Goal: Transaction & Acquisition: Book appointment/travel/reservation

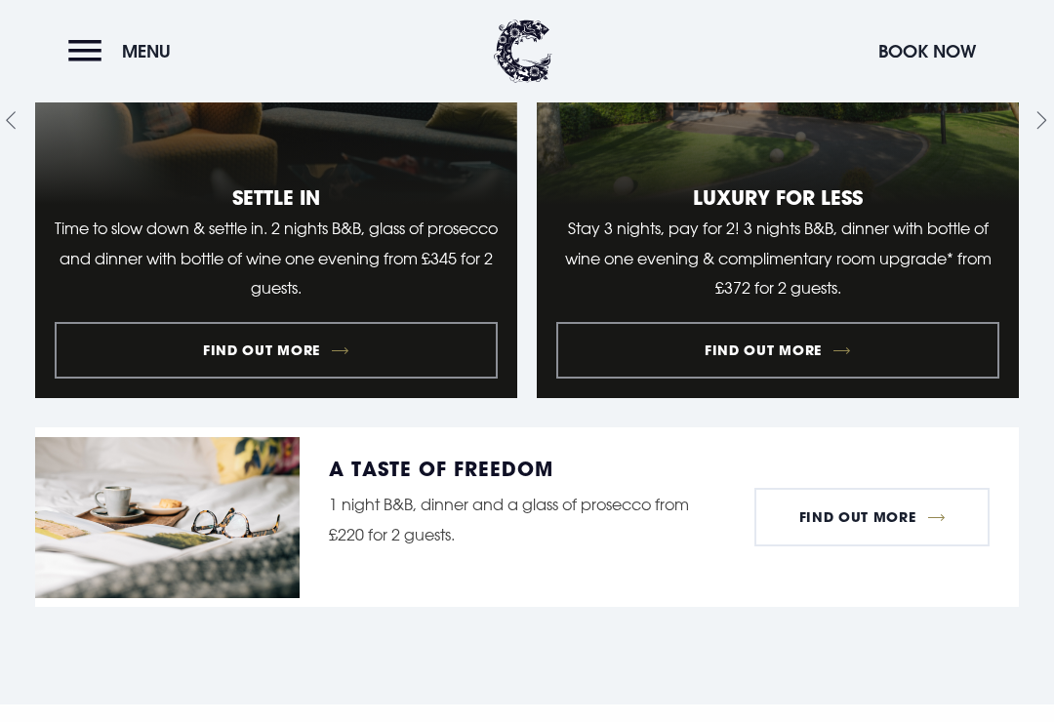
scroll to position [1935, 0]
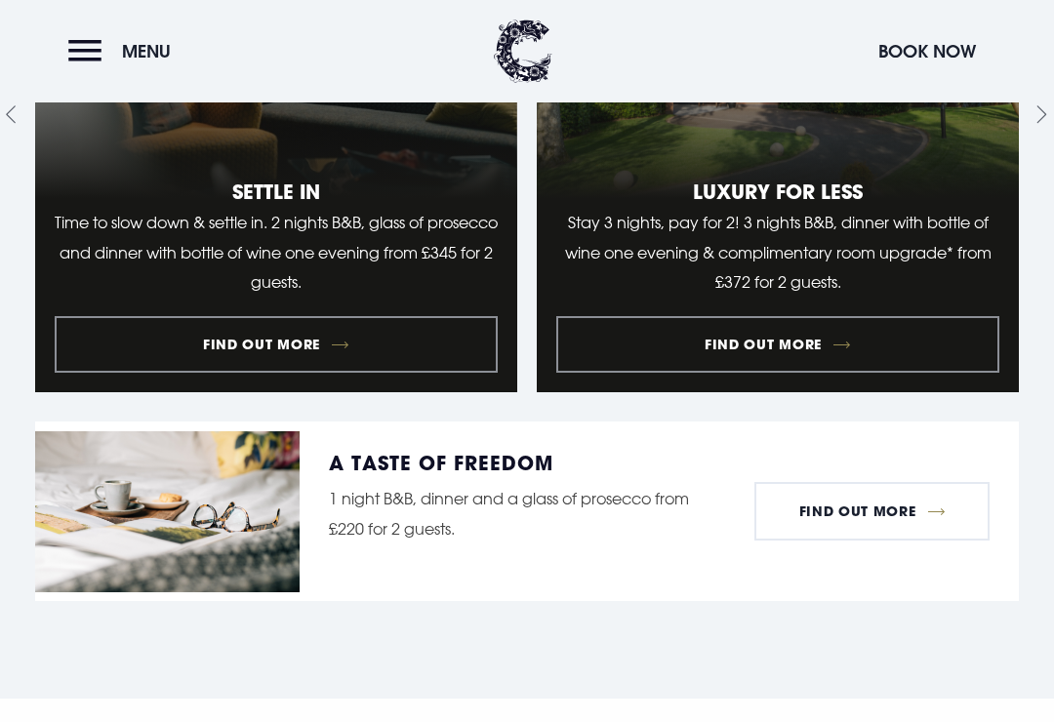
click at [783, 376] on link "2 of 9" at bounding box center [778, 114] width 482 height 555
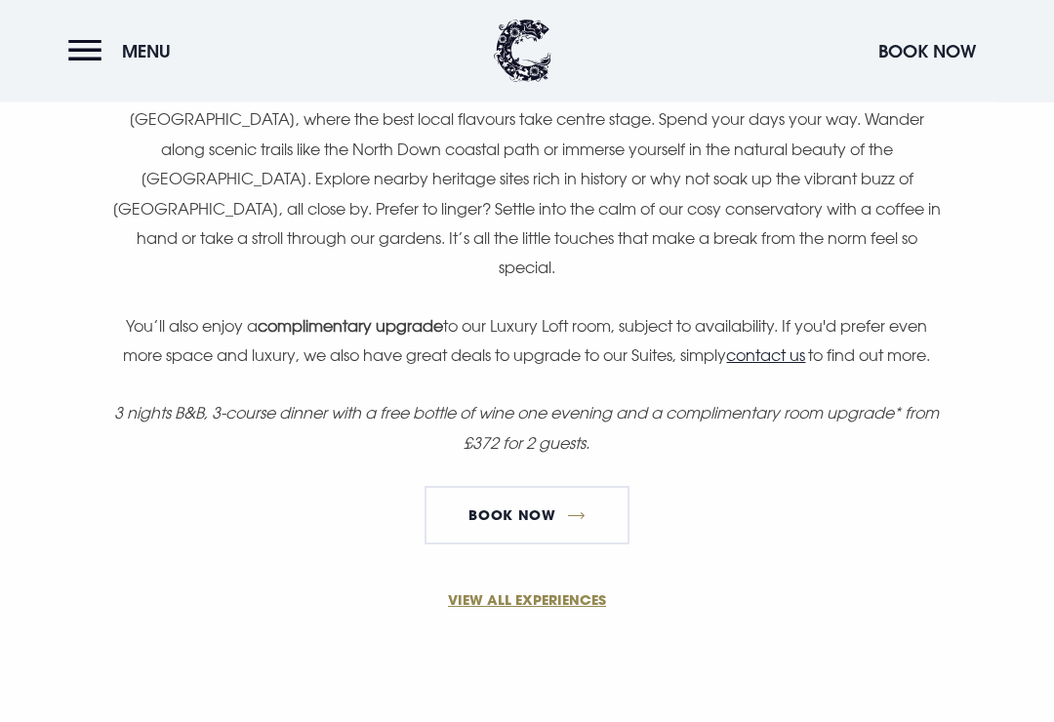
scroll to position [1448, 0]
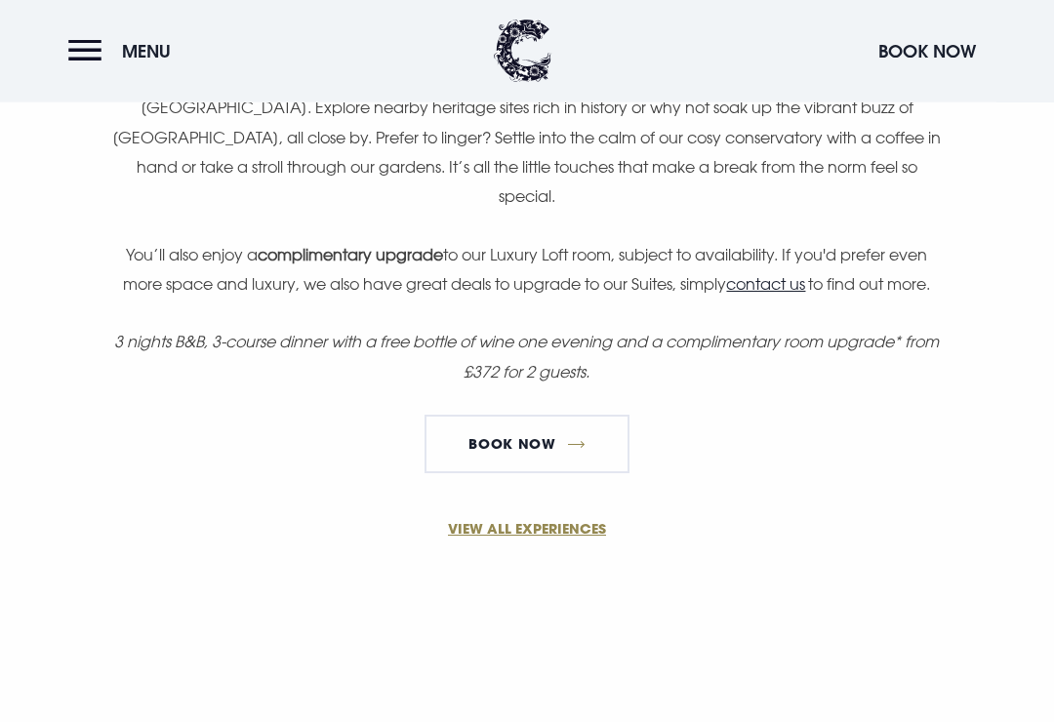
click at [536, 416] on link "Book Now" at bounding box center [526, 445] width 205 height 59
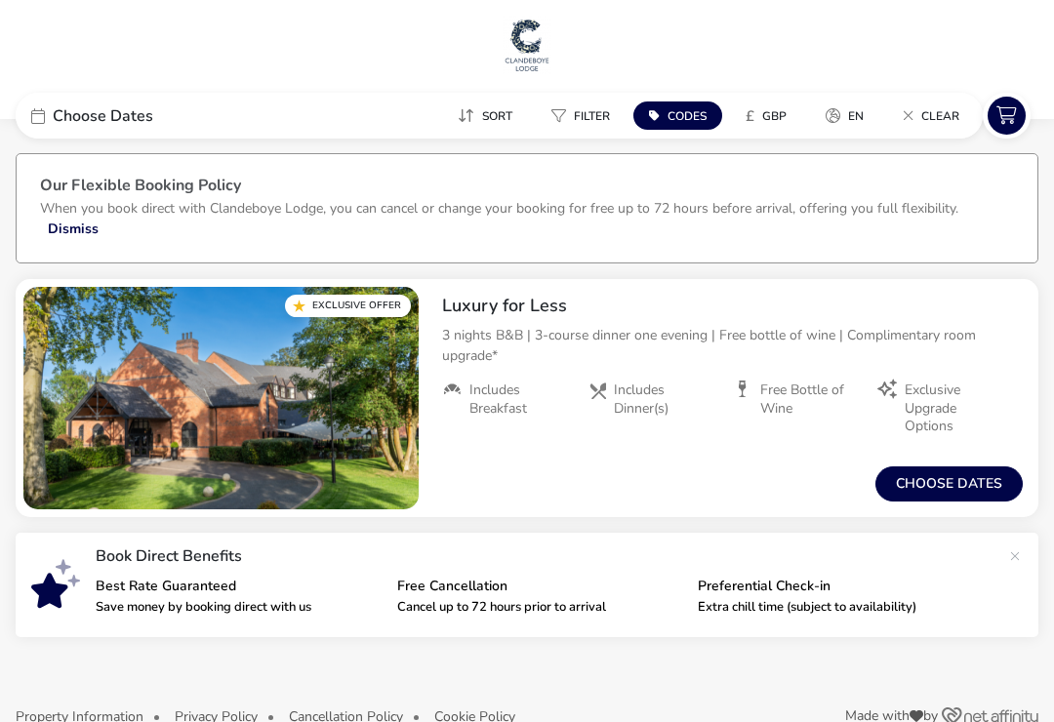
click at [948, 485] on button "Choose dates" at bounding box center [948, 483] width 147 height 35
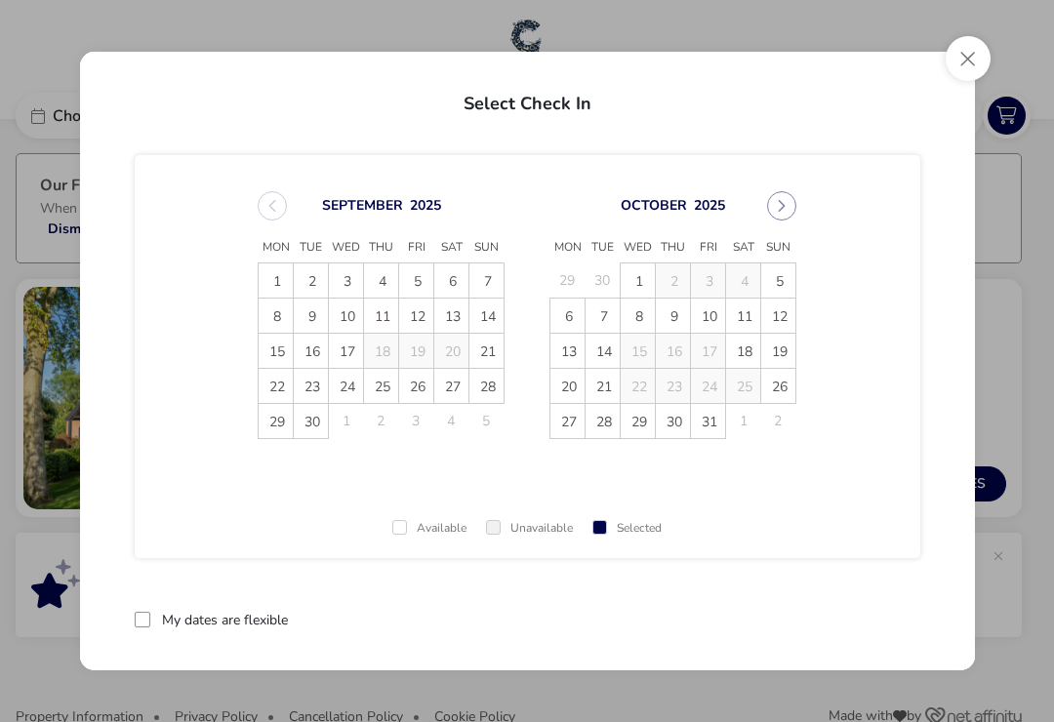
click at [778, 205] on icon "Next Month" at bounding box center [782, 206] width 14 height 14
click at [603, 388] on span "18" at bounding box center [603, 387] width 34 height 34
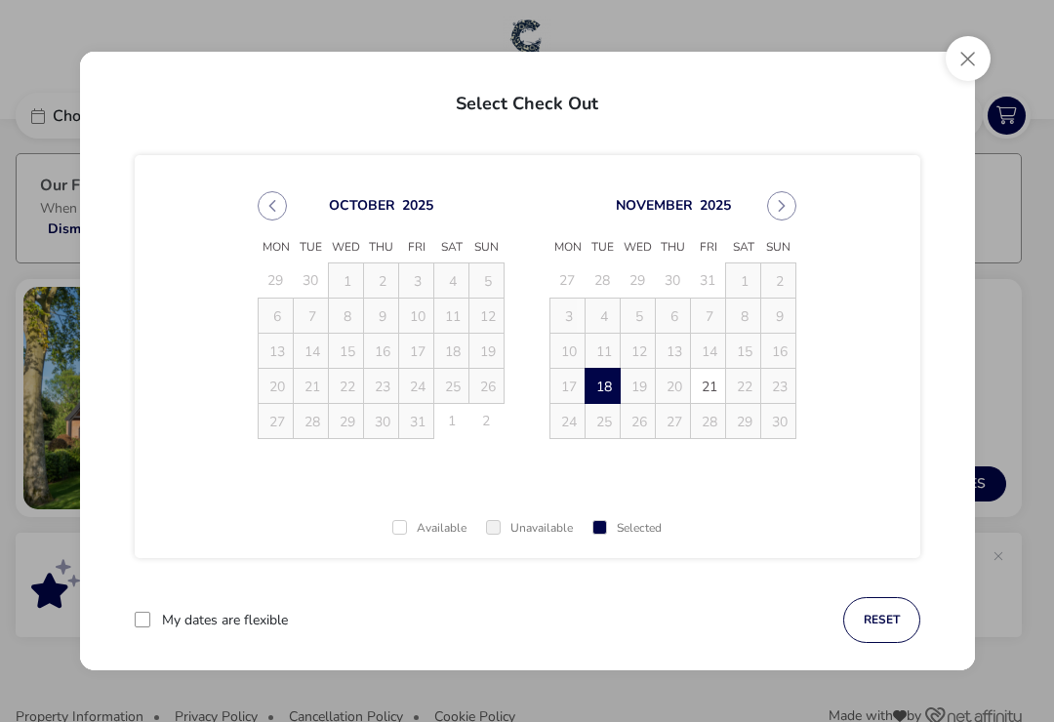
click at [712, 387] on span "21" at bounding box center [709, 387] width 34 height 34
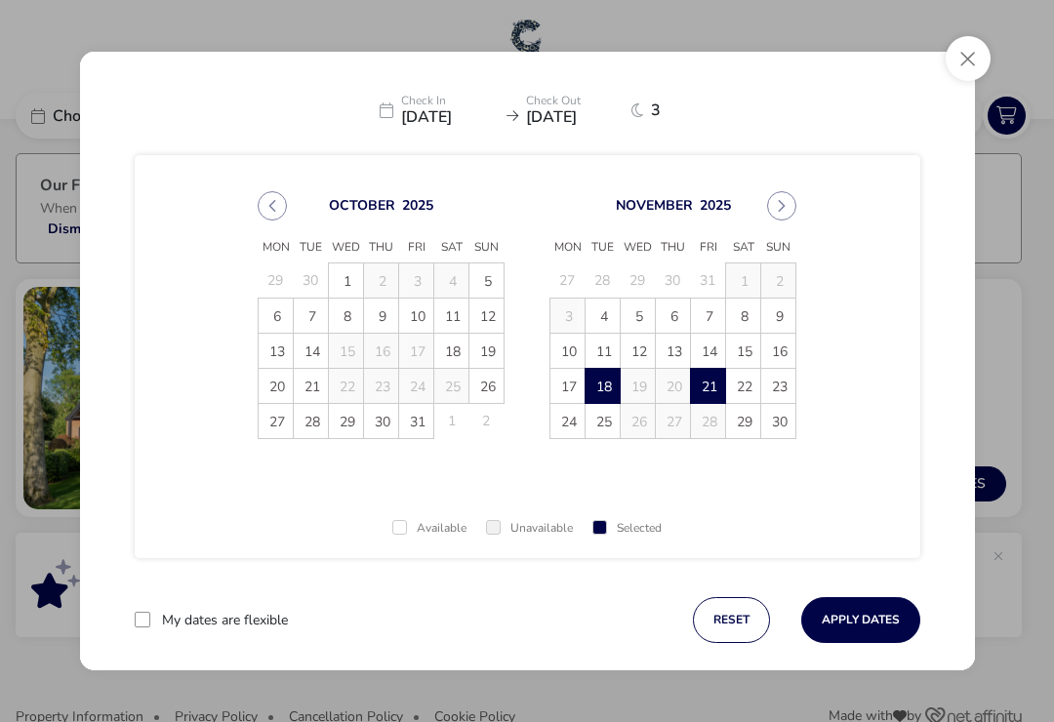
click at [876, 611] on button "Apply Dates" at bounding box center [860, 620] width 119 height 46
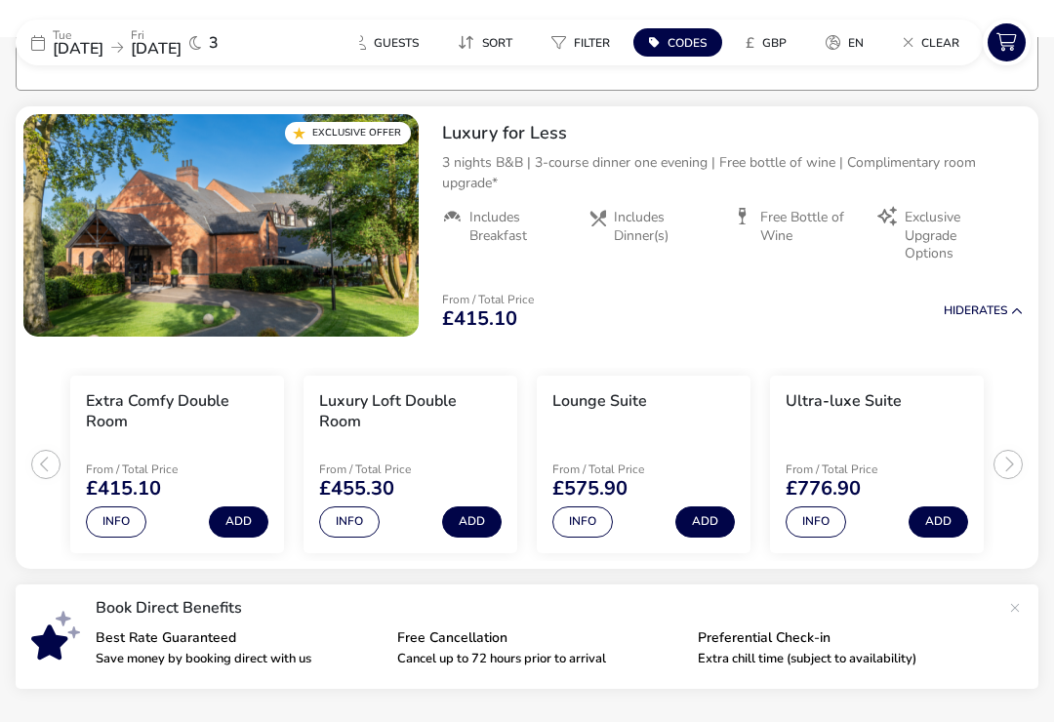
scroll to position [180, 0]
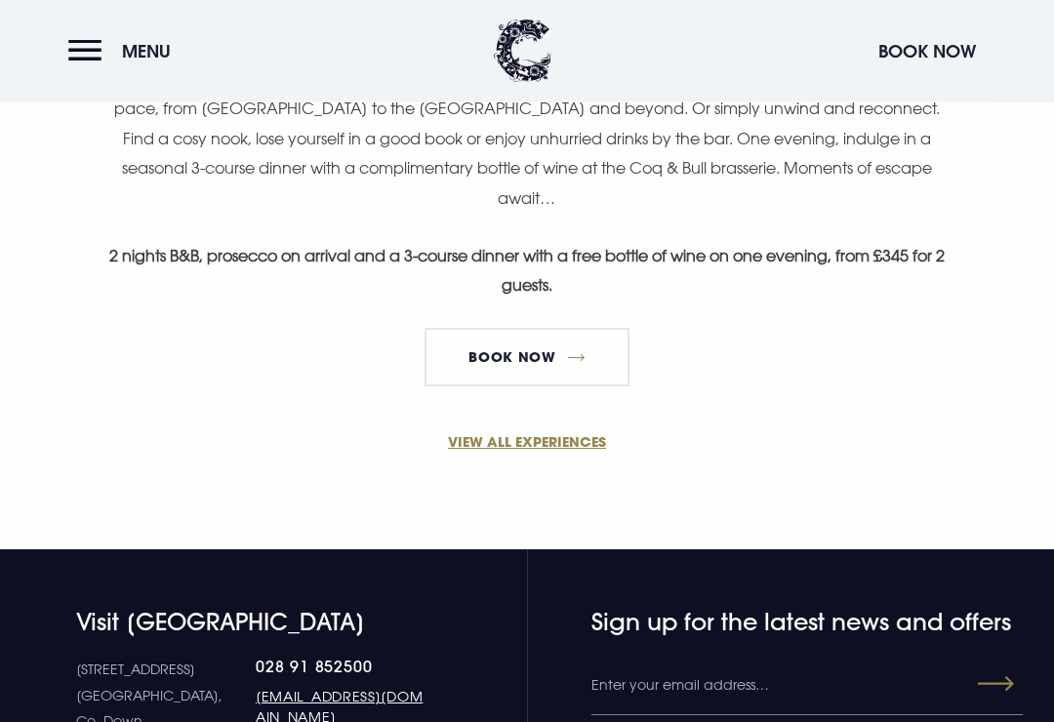
scroll to position [1329, 0]
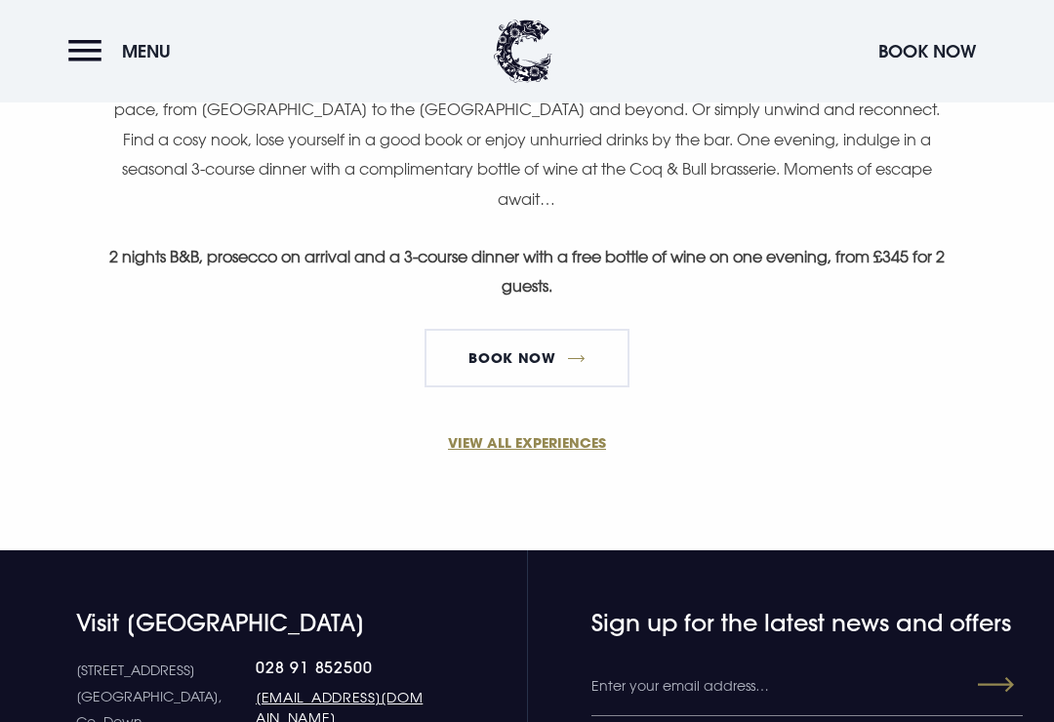
click at [538, 329] on link "BOOK NOW" at bounding box center [526, 358] width 205 height 59
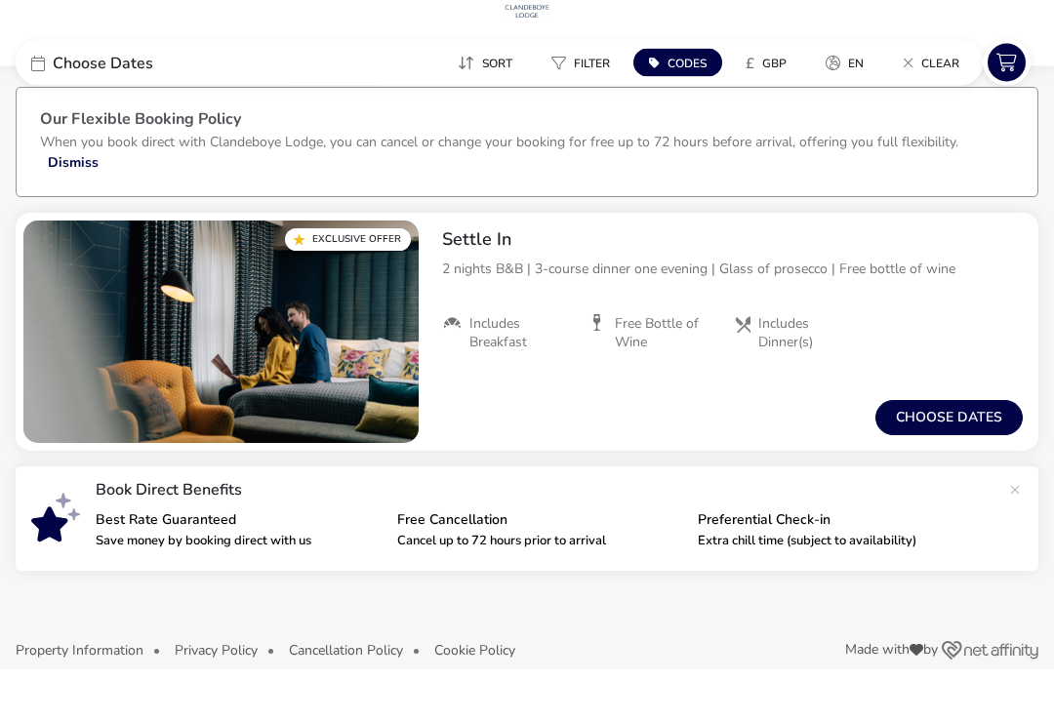
scroll to position [13, 0]
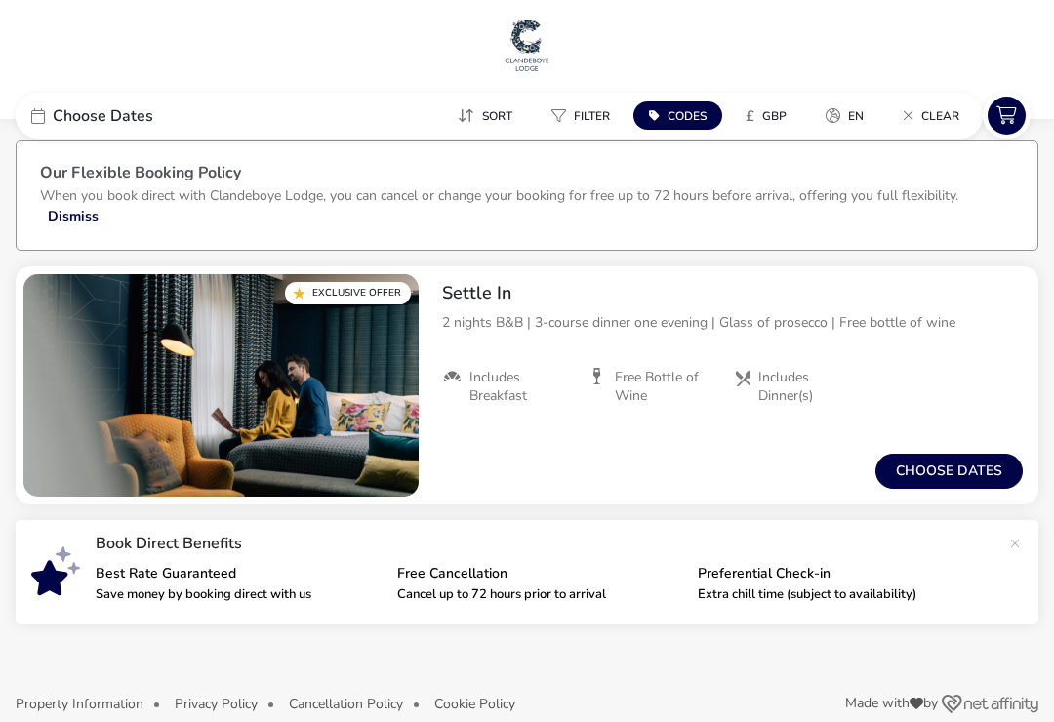
click at [969, 472] on button "Choose dates" at bounding box center [948, 471] width 147 height 35
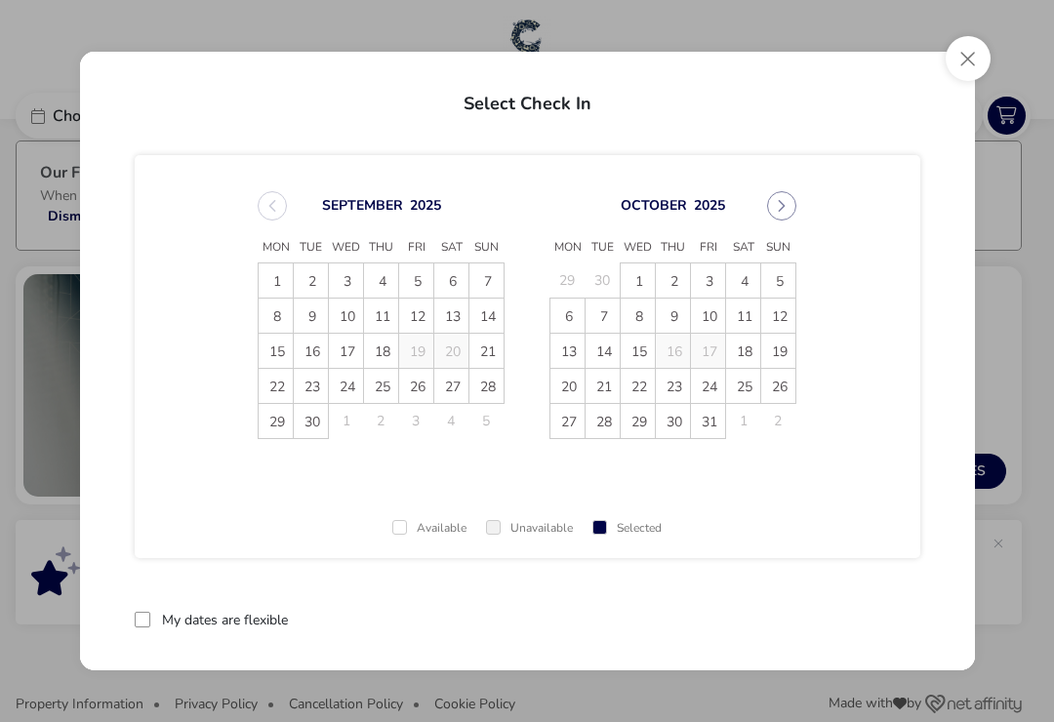
click at [779, 213] on icon "Next Month" at bounding box center [782, 206] width 14 height 14
click at [789, 211] on button "Next Month" at bounding box center [781, 205] width 29 height 29
click at [971, 57] on button "Close" at bounding box center [967, 58] width 45 height 45
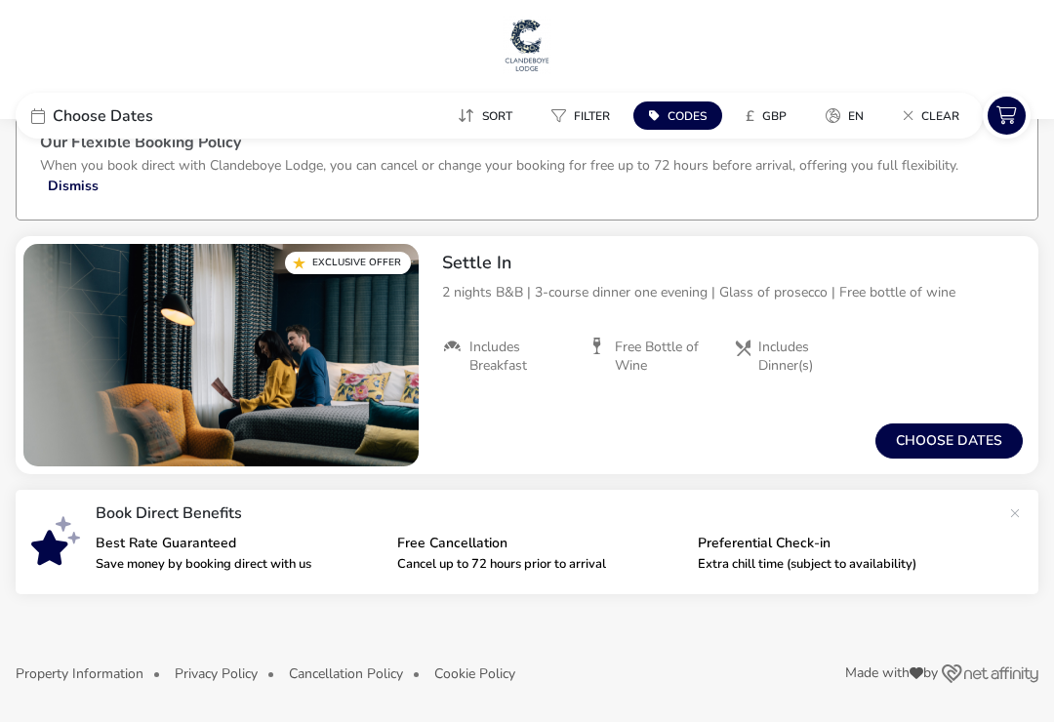
scroll to position [0, 0]
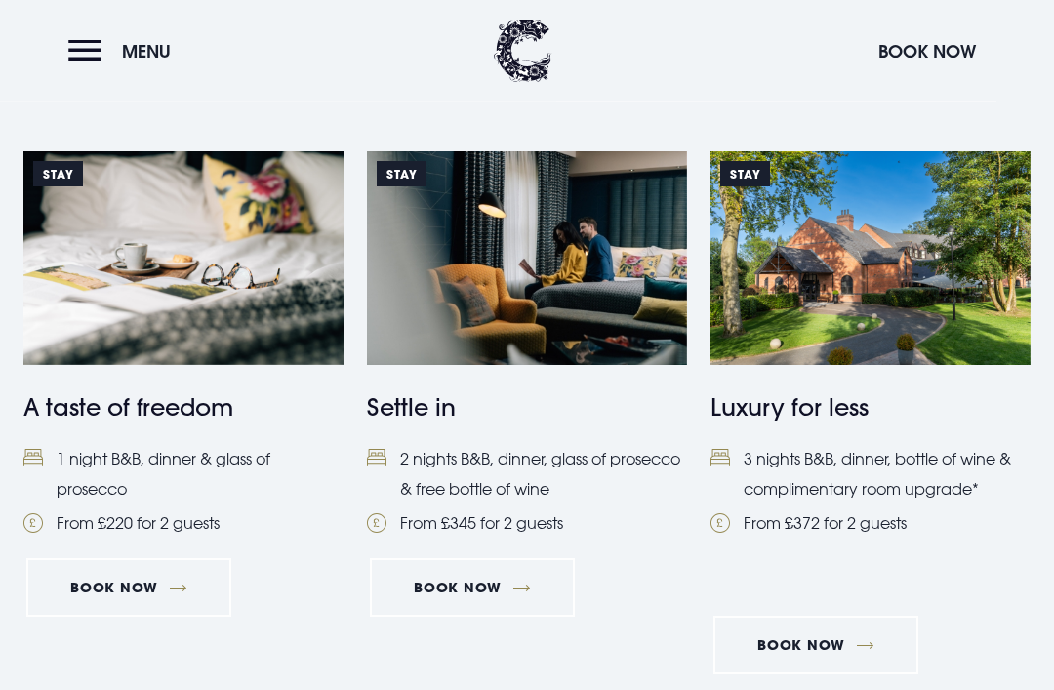
scroll to position [793, 0]
click at [740, 660] on link "Book Now" at bounding box center [815, 645] width 205 height 59
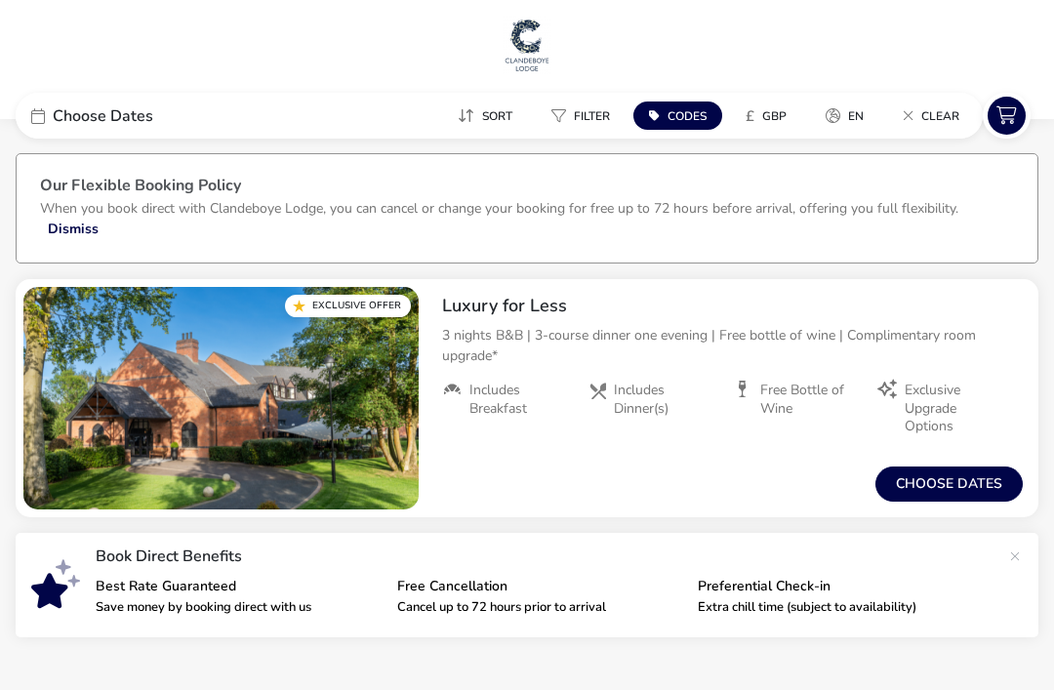
click at [948, 478] on button "Choose dates" at bounding box center [948, 483] width 147 height 35
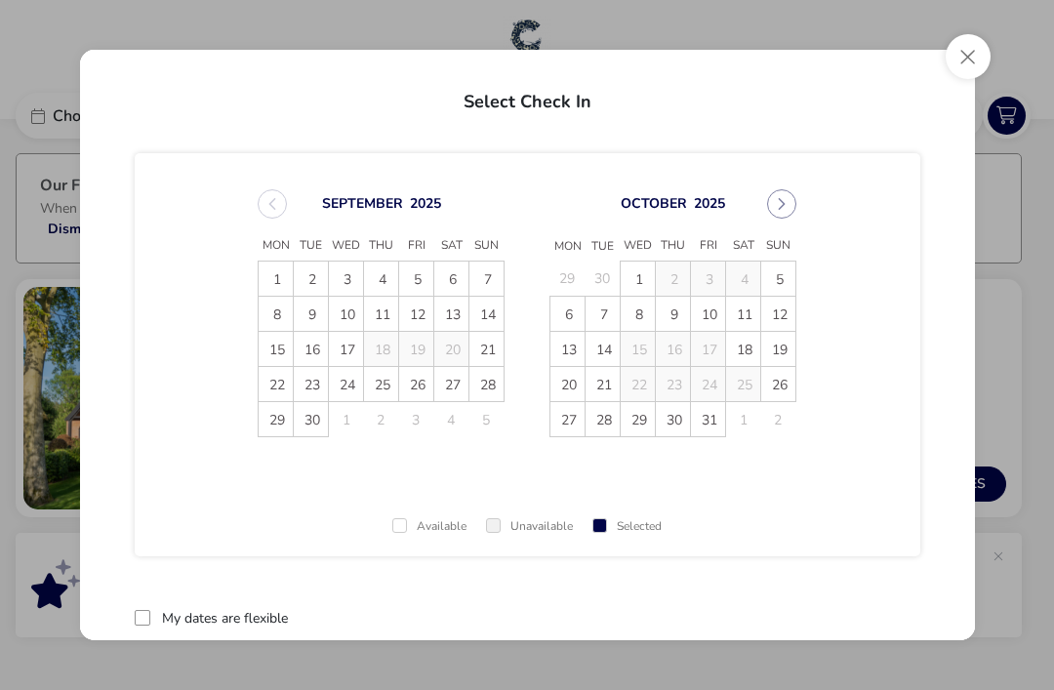
click at [780, 207] on icon "Next Month" at bounding box center [782, 204] width 7 height 12
click at [616, 389] on span "18" at bounding box center [603, 385] width 34 height 34
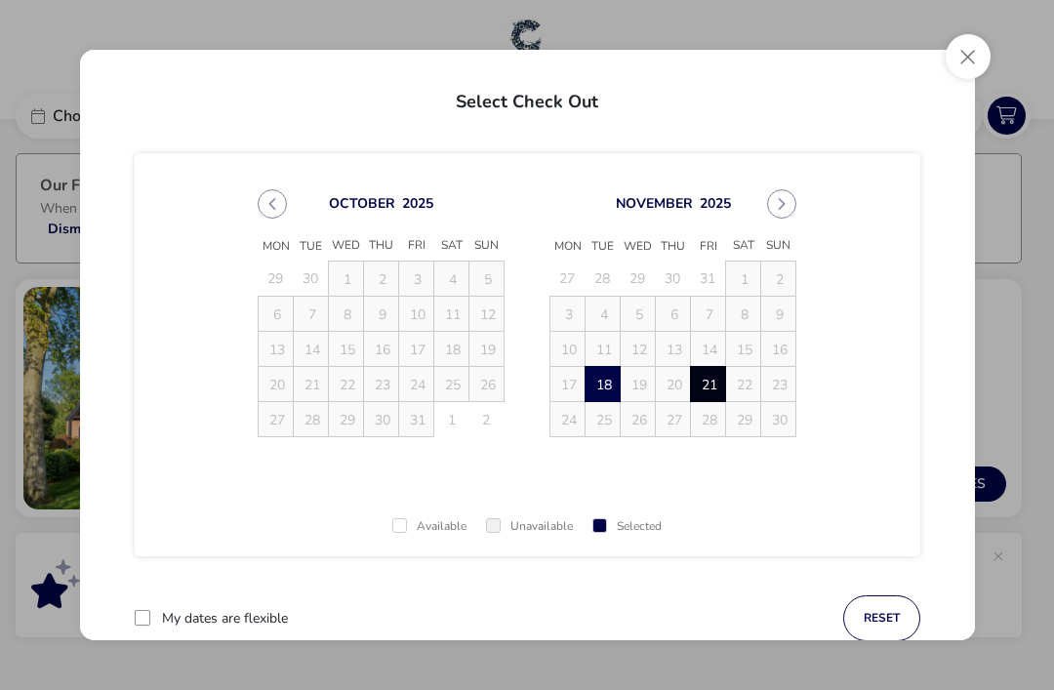
click at [712, 389] on span "21" at bounding box center [709, 385] width 34 height 34
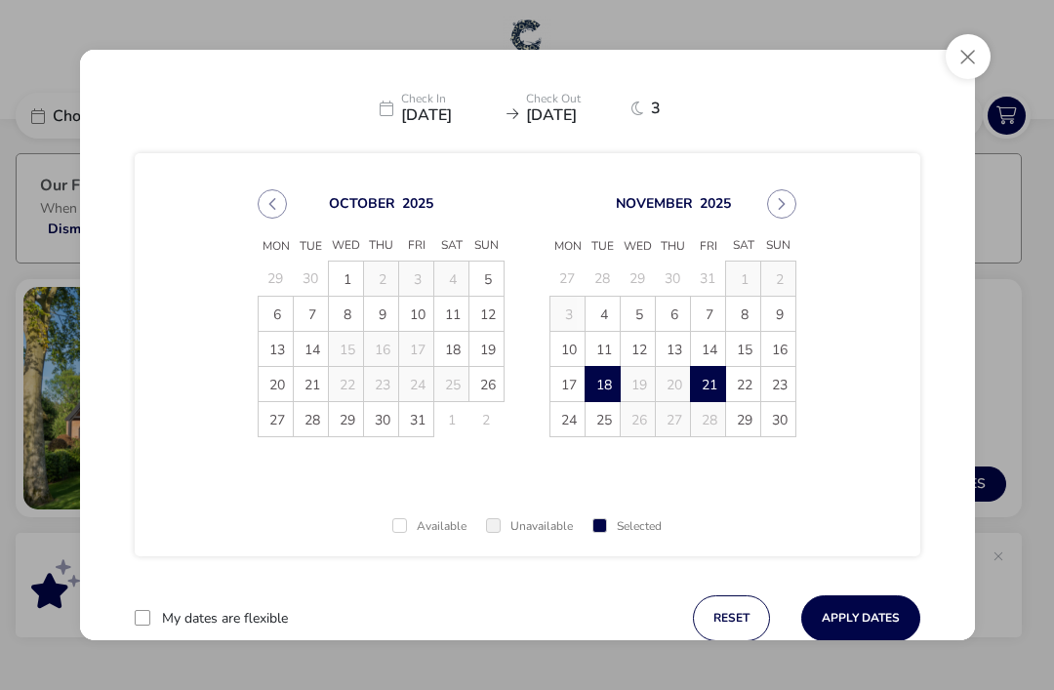
click at [867, 611] on button "Apply Dates" at bounding box center [860, 618] width 119 height 46
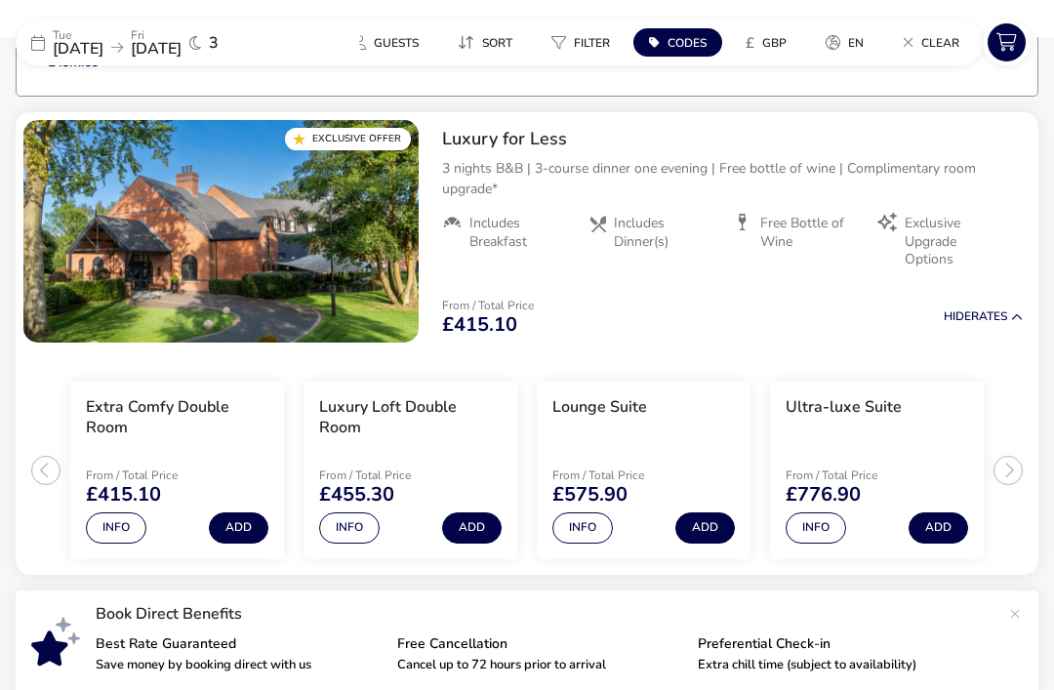
scroll to position [178, 0]
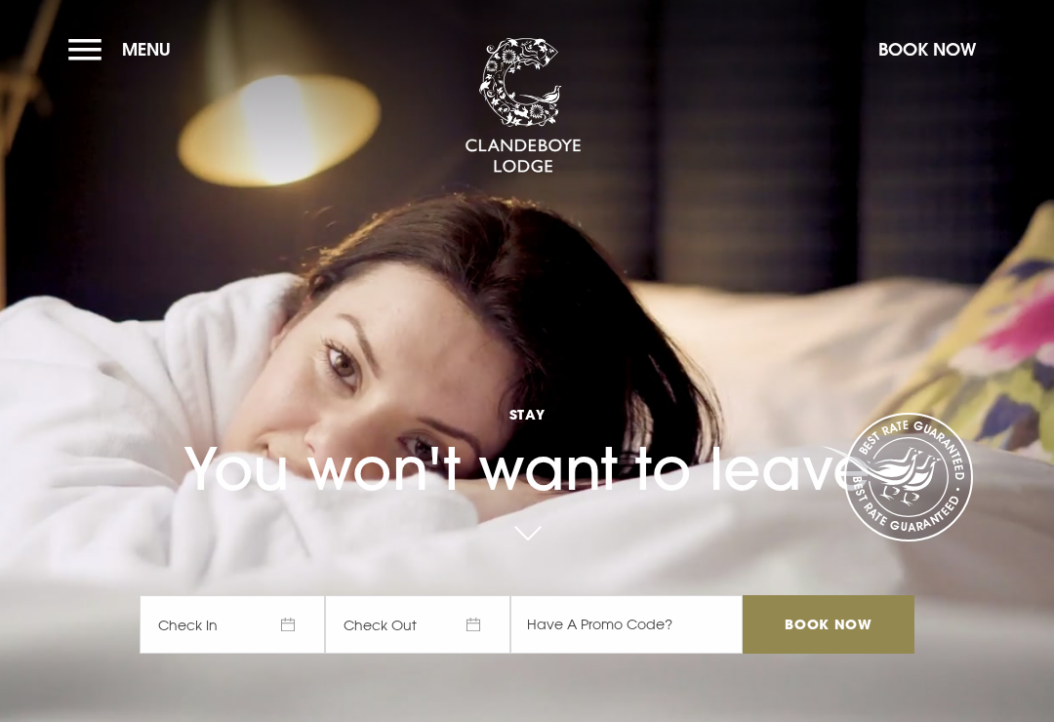
click at [83, 57] on button "Menu" at bounding box center [124, 49] width 112 height 42
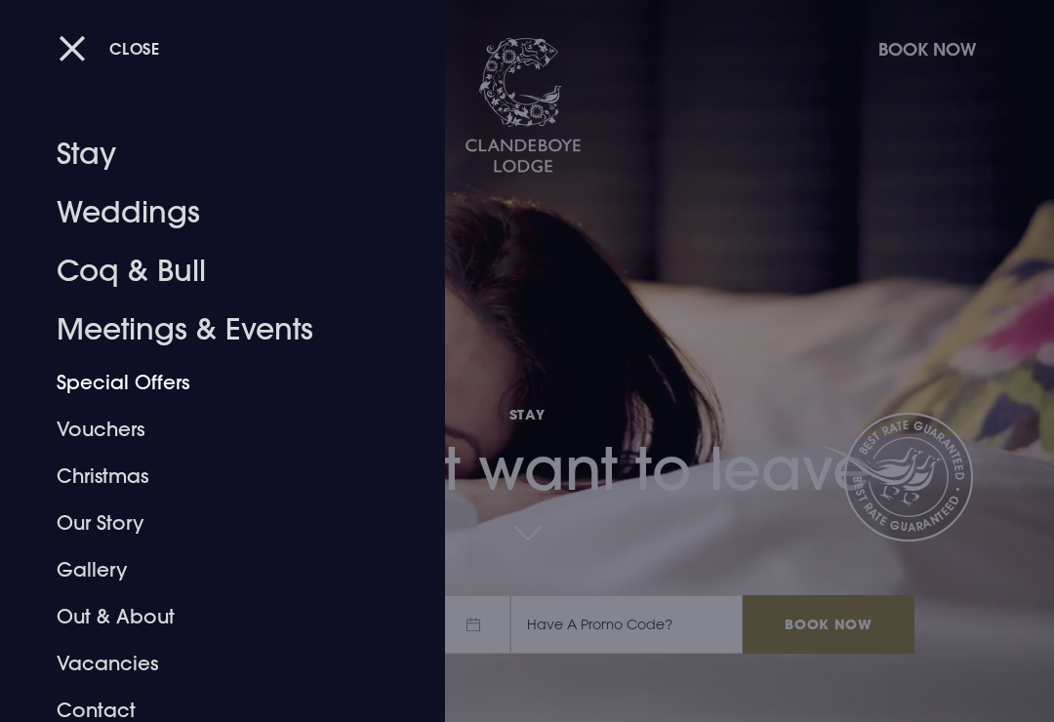
click at [116, 383] on link "Special Offers" at bounding box center [209, 382] width 305 height 47
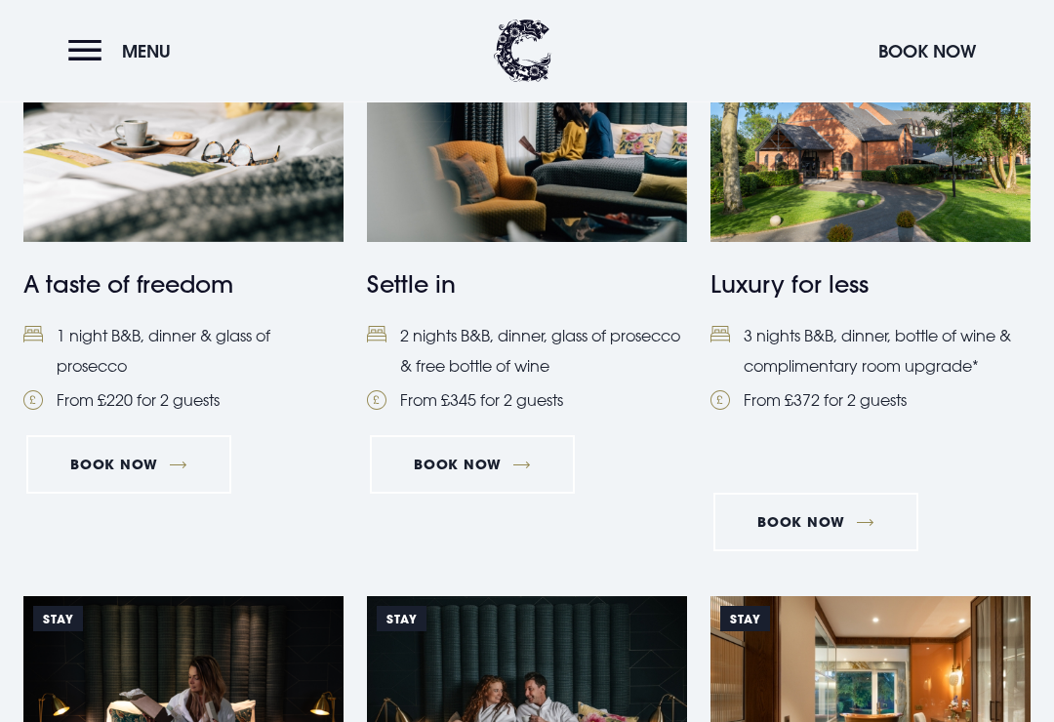
scroll to position [903, 0]
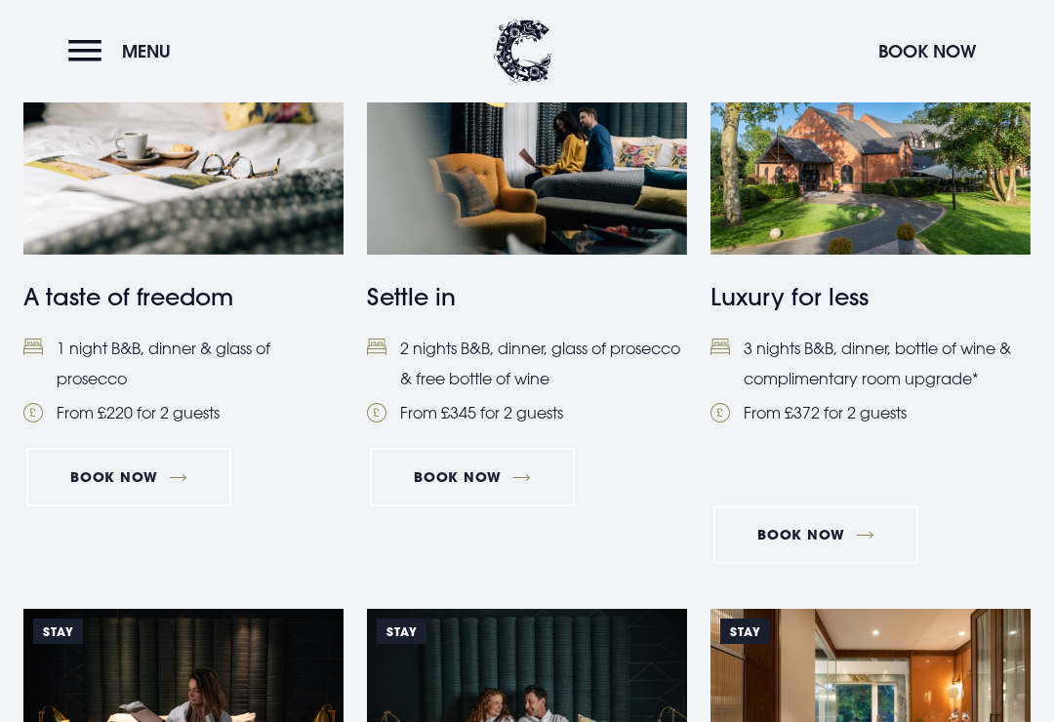
click at [839, 535] on link "Book Now" at bounding box center [815, 534] width 205 height 59
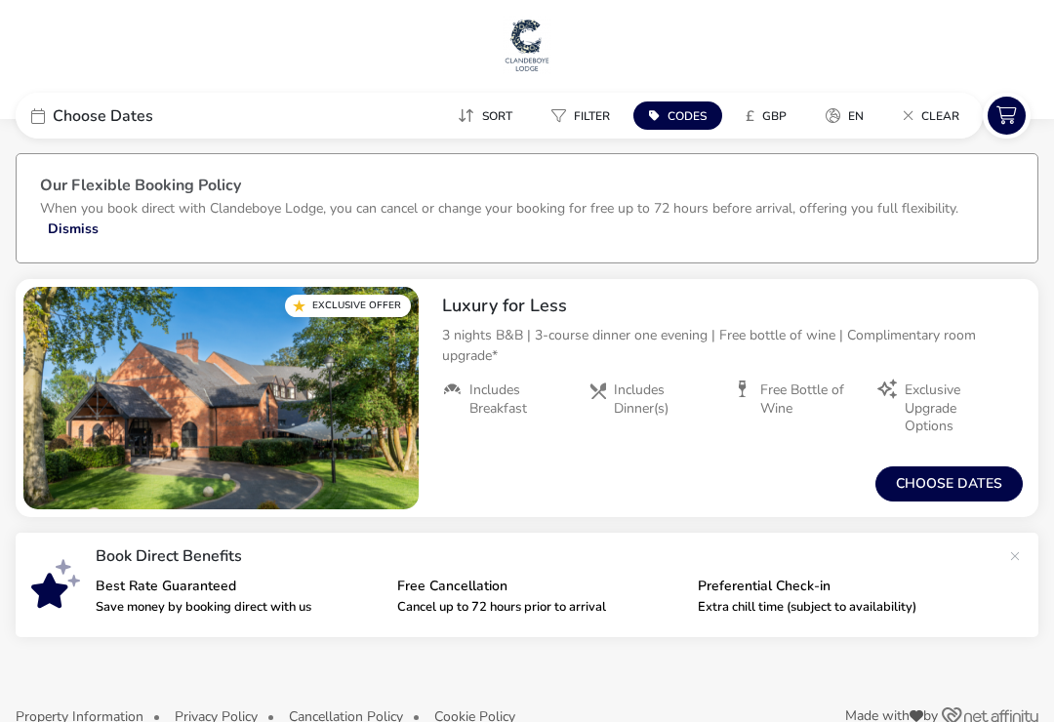
click at [964, 471] on button "Choose dates" at bounding box center [948, 483] width 147 height 35
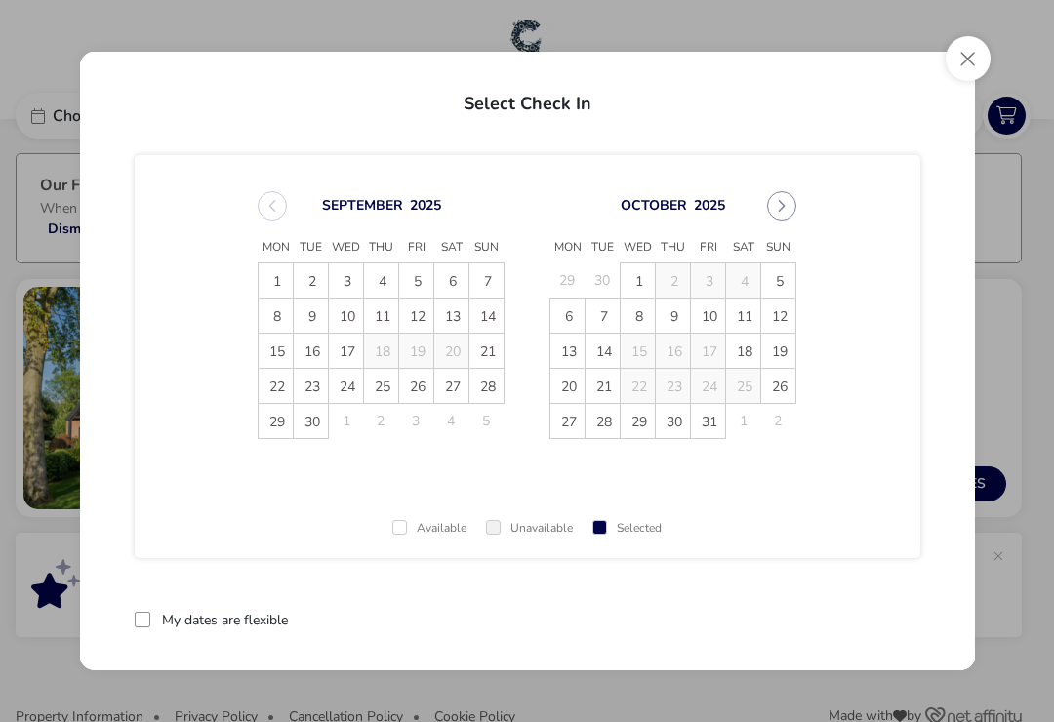
click at [773, 206] on button "Next Month" at bounding box center [781, 205] width 29 height 29
click at [775, 207] on icon "Next Month" at bounding box center [782, 206] width 14 height 14
click at [319, 363] on span "11" at bounding box center [312, 352] width 34 height 34
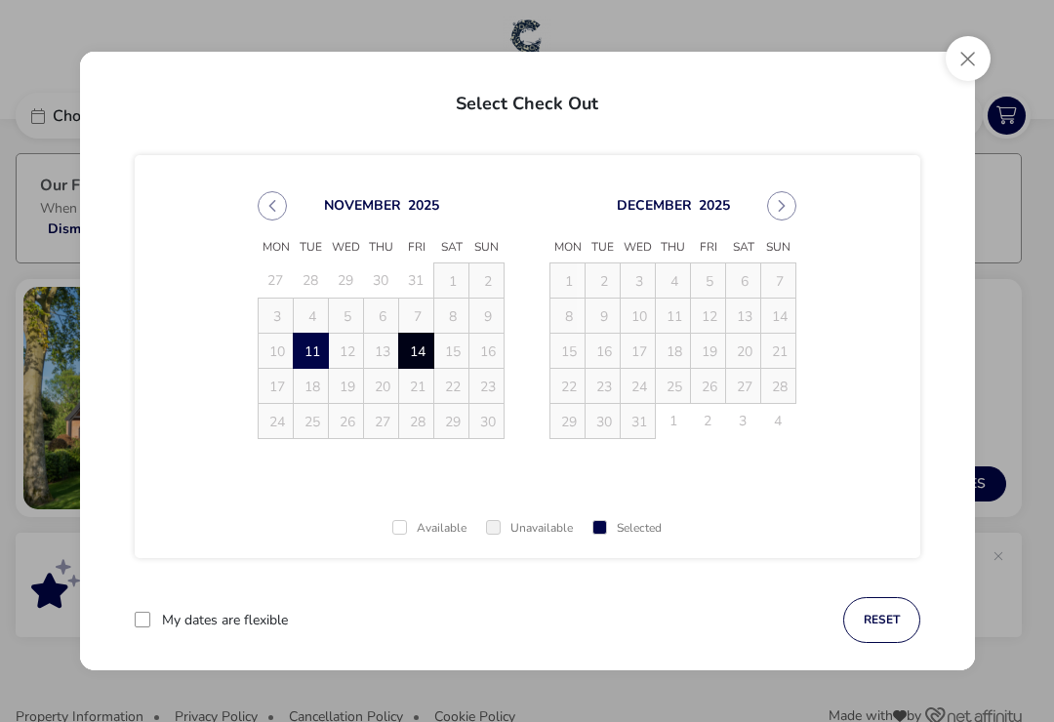
click at [426, 361] on span "14" at bounding box center [417, 352] width 34 height 34
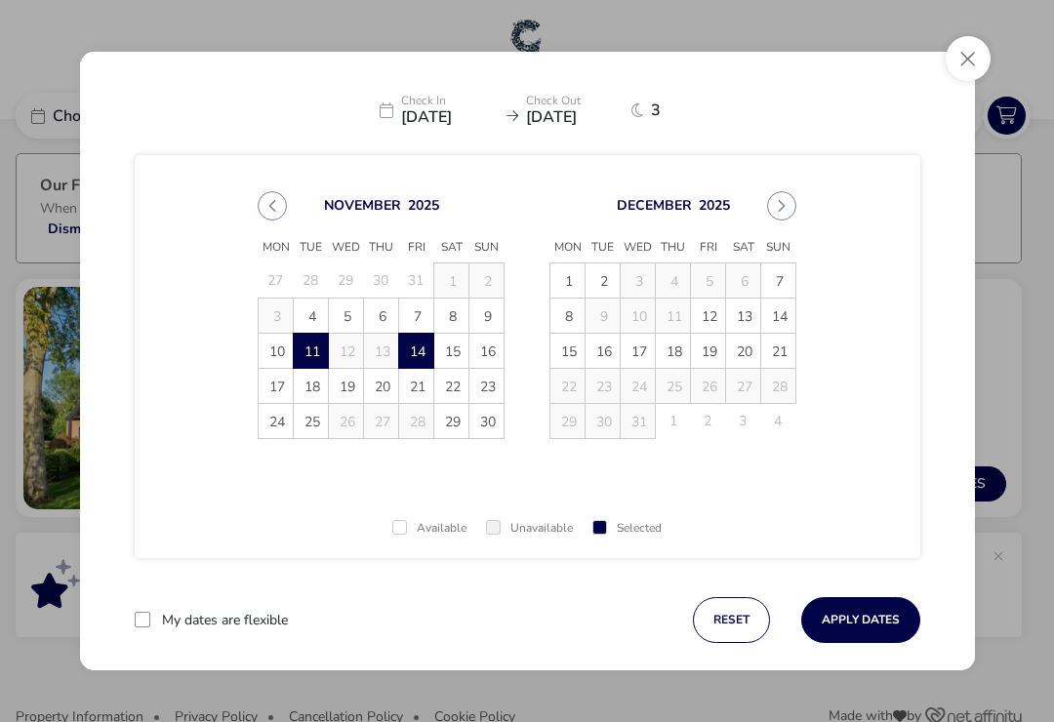
click at [874, 627] on button "Apply Dates" at bounding box center [860, 620] width 119 height 46
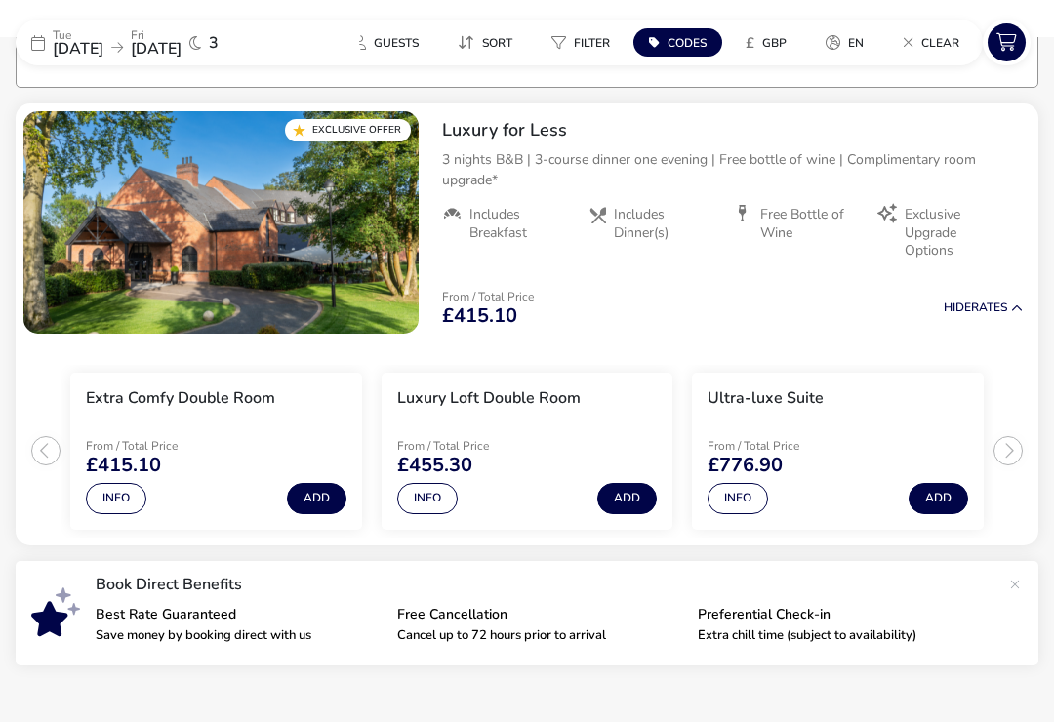
scroll to position [180, 0]
